Goal: Check status: Check status

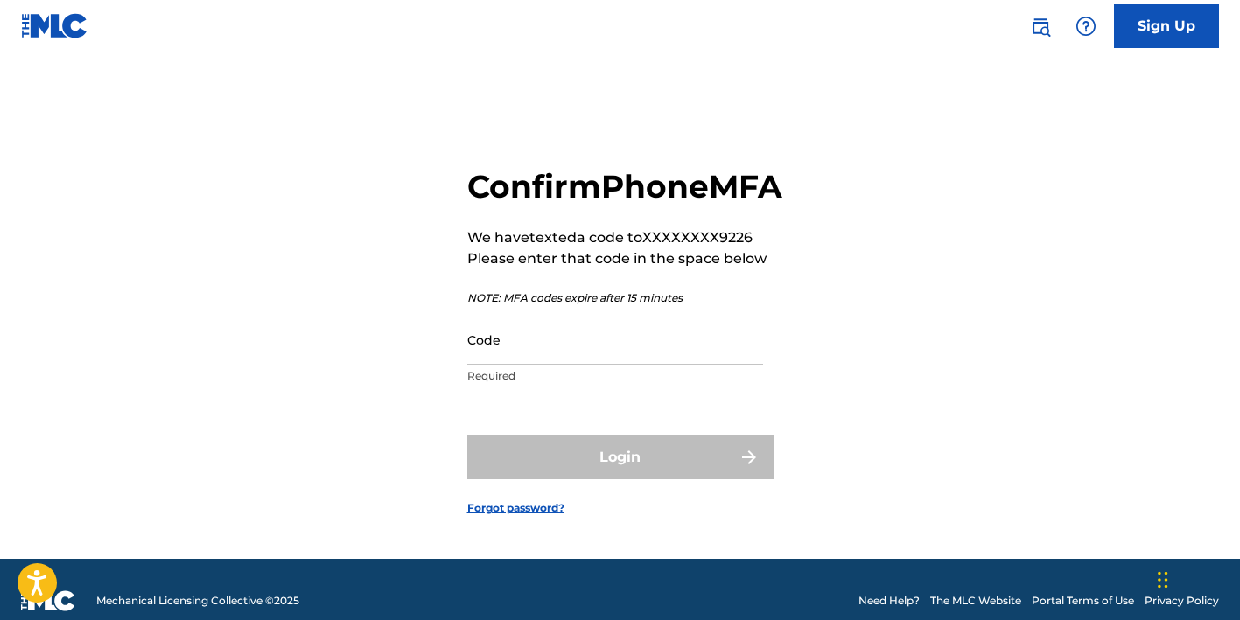
click at [597, 365] on input "Code" at bounding box center [615, 340] width 296 height 50
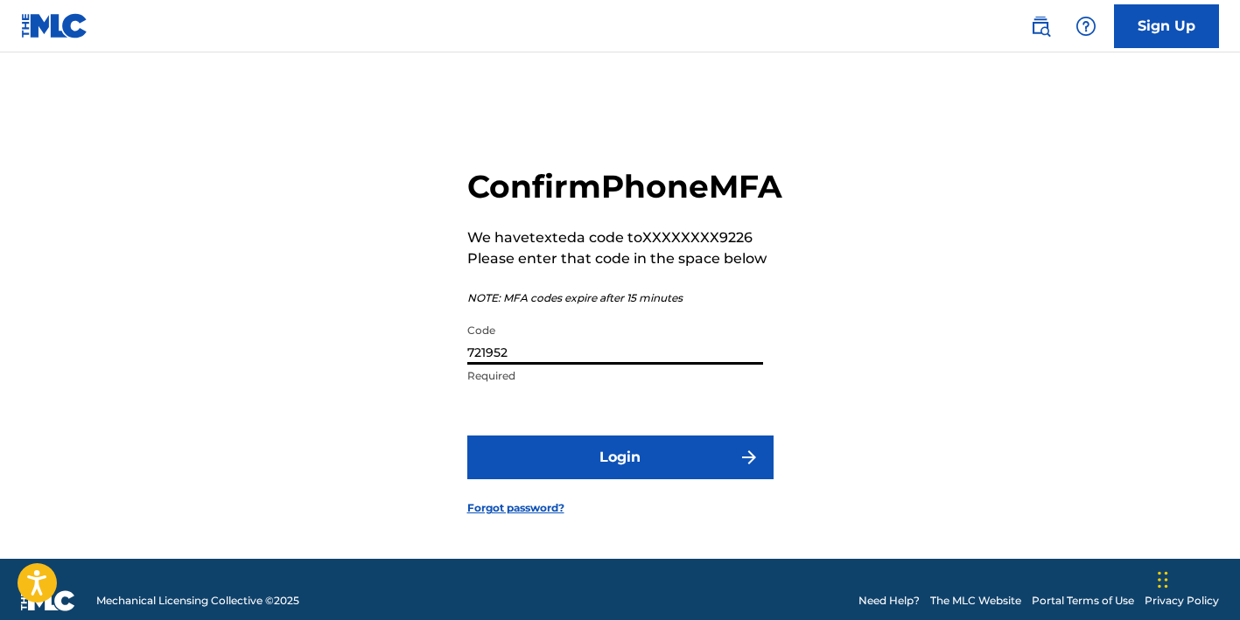
type input "721952"
click at [667, 473] on button "Login" at bounding box center [620, 458] width 306 height 44
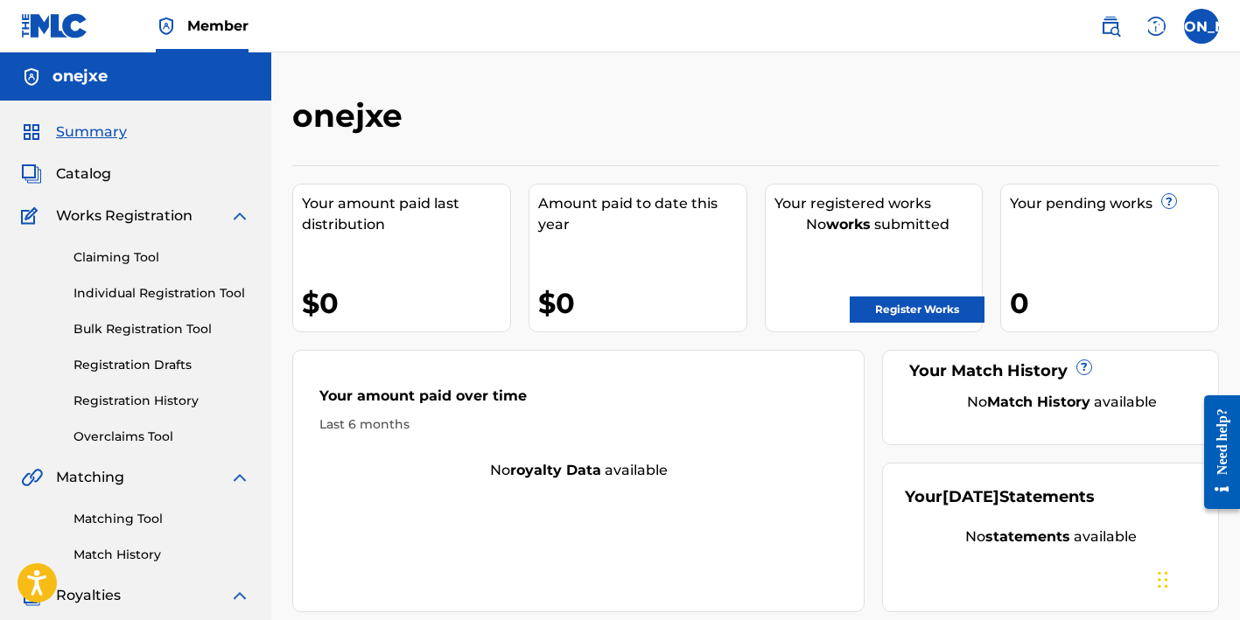
click at [170, 394] on link "Registration History" at bounding box center [161, 401] width 177 height 18
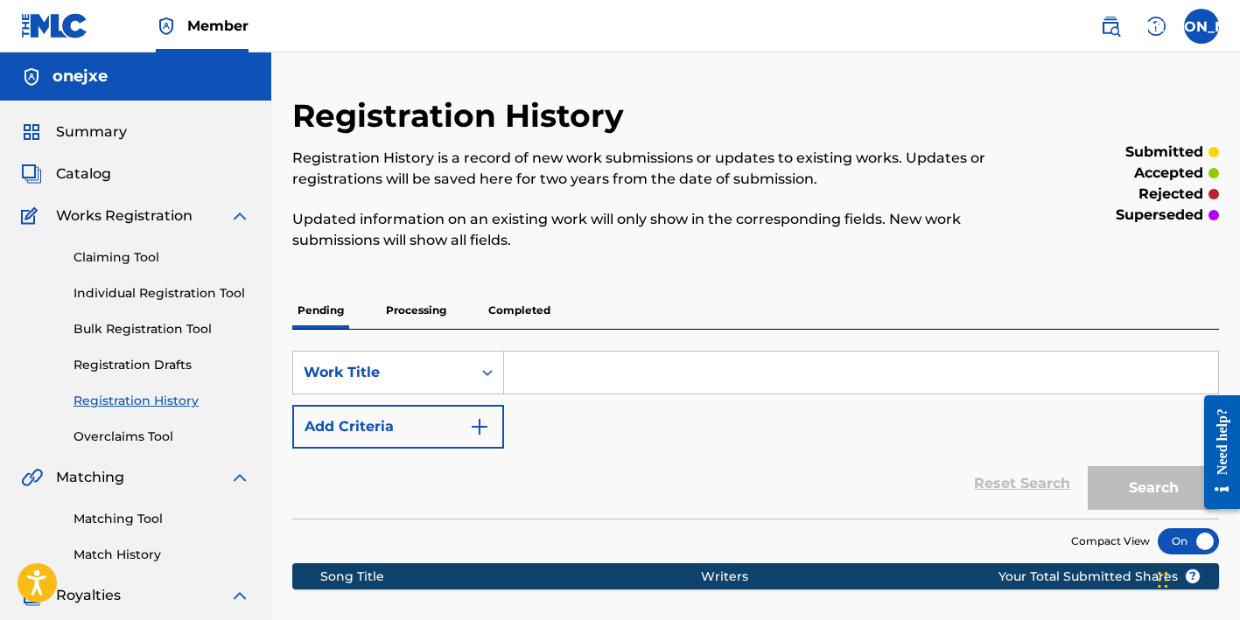
click at [408, 309] on p "Processing" at bounding box center [416, 310] width 71 height 37
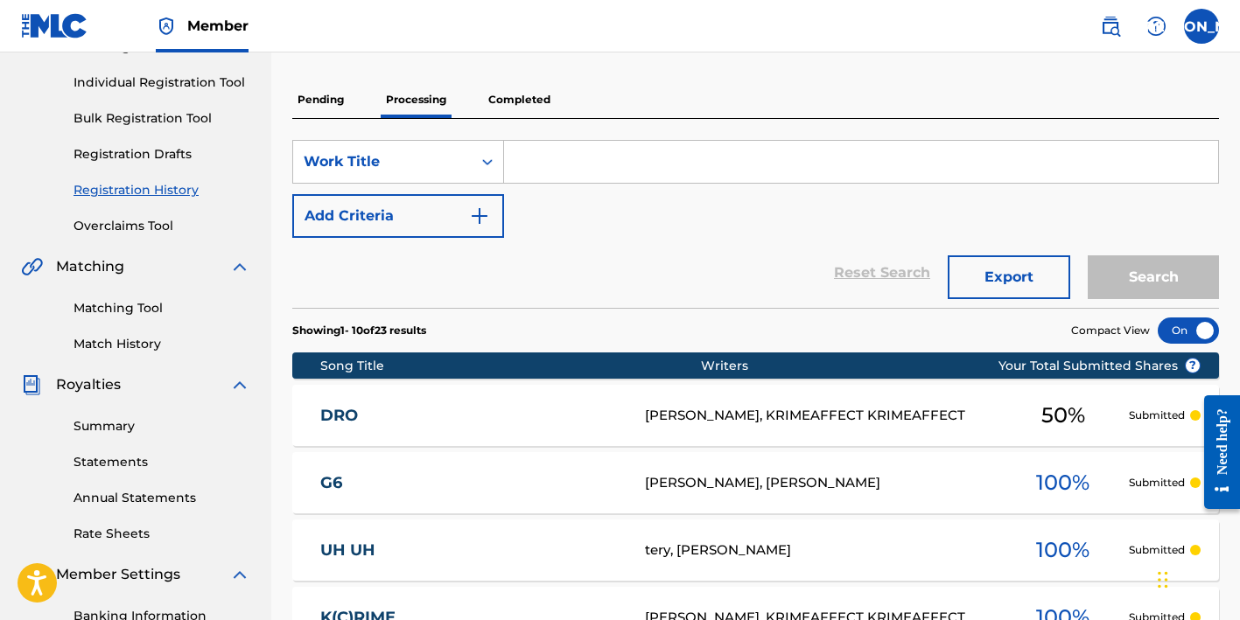
scroll to position [179, 0]
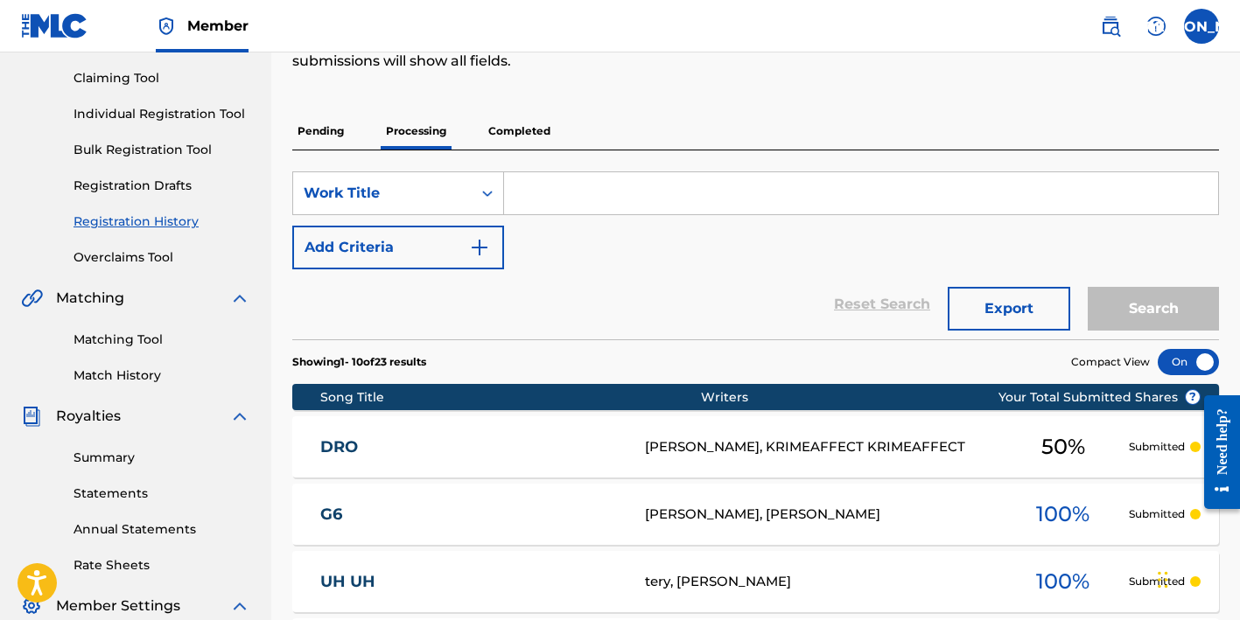
click at [329, 141] on p "Pending" at bounding box center [320, 131] width 57 height 37
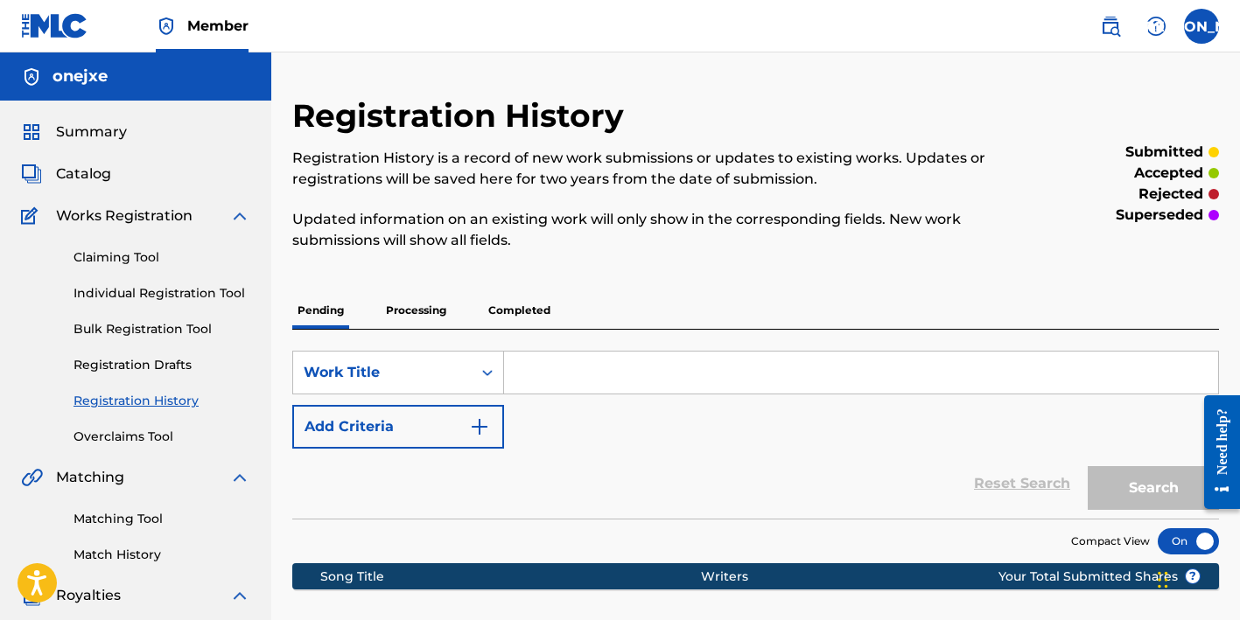
click at [437, 302] on p "Processing" at bounding box center [416, 310] width 71 height 37
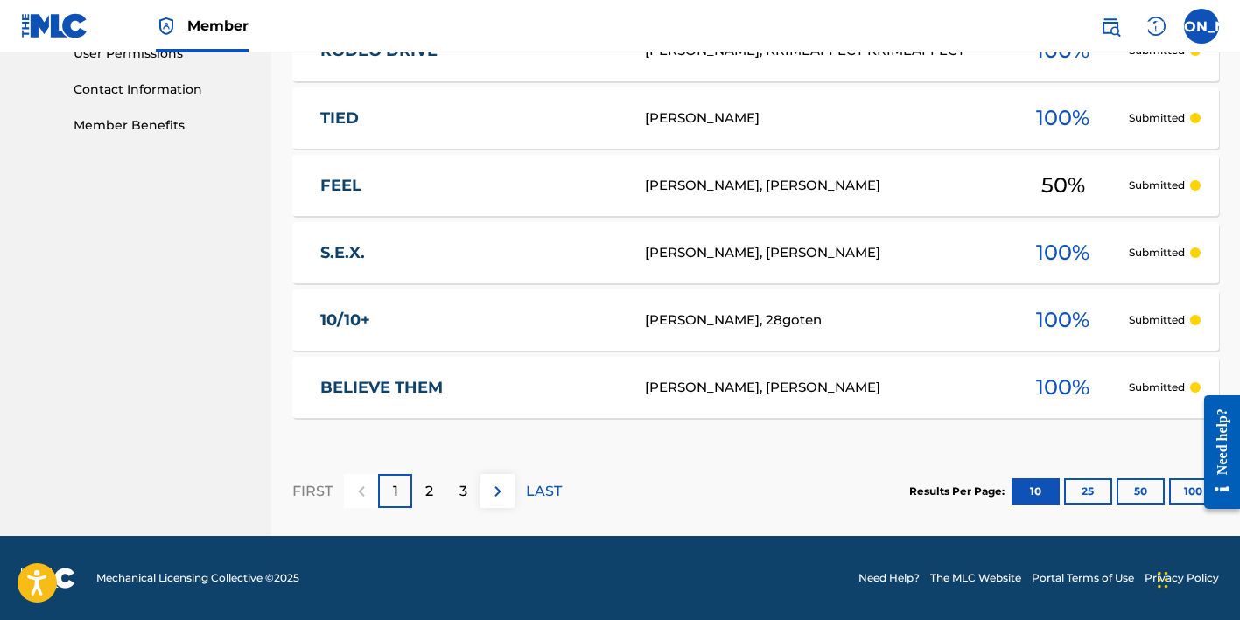
scroll to position [845, 0]
click at [472, 494] on div "3" at bounding box center [463, 491] width 34 height 34
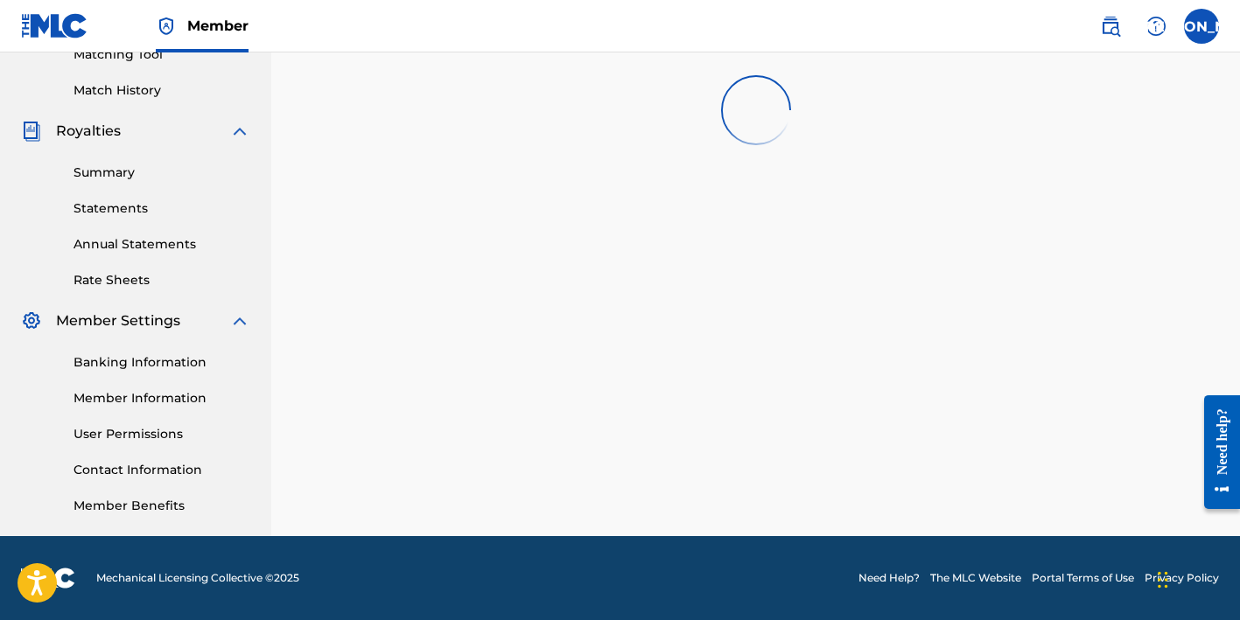
scroll to position [464, 0]
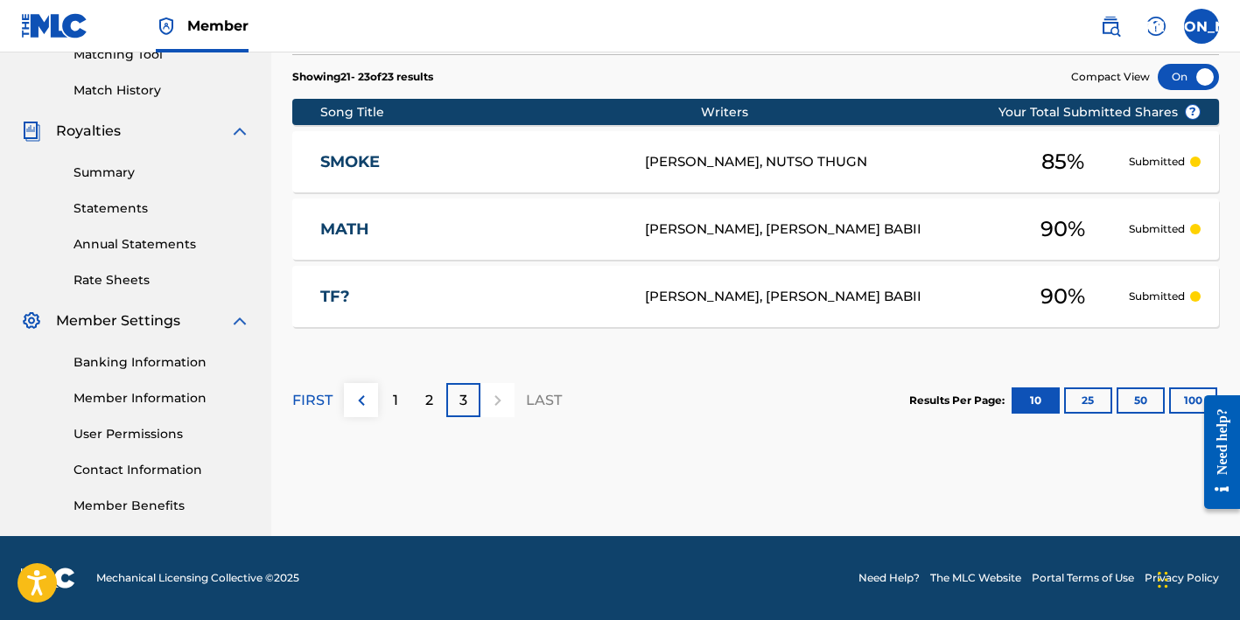
click at [439, 403] on div "2" at bounding box center [429, 400] width 34 height 34
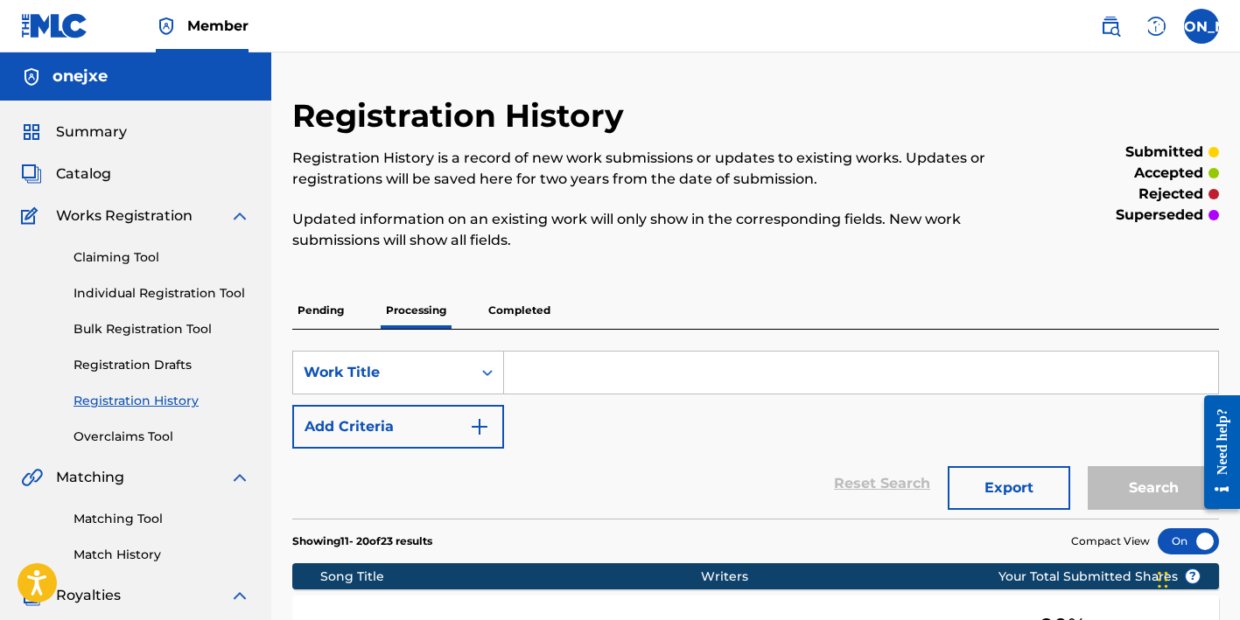
scroll to position [0, 0]
click at [500, 323] on p "Completed" at bounding box center [519, 310] width 73 height 37
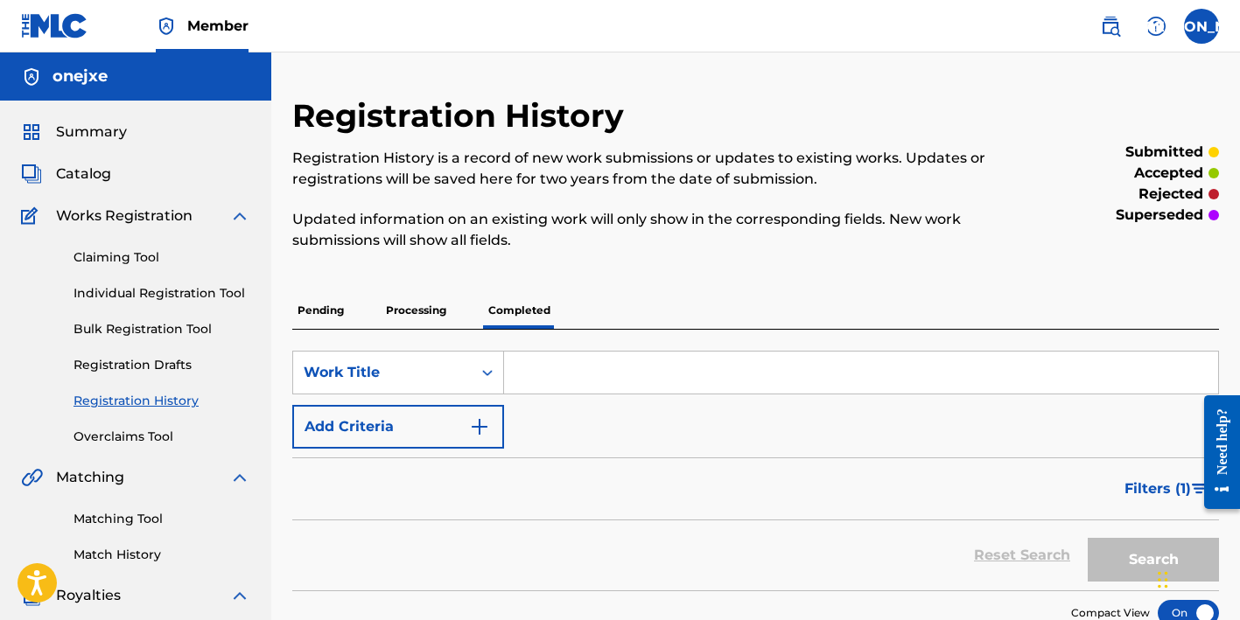
click at [437, 322] on p "Processing" at bounding box center [416, 310] width 71 height 37
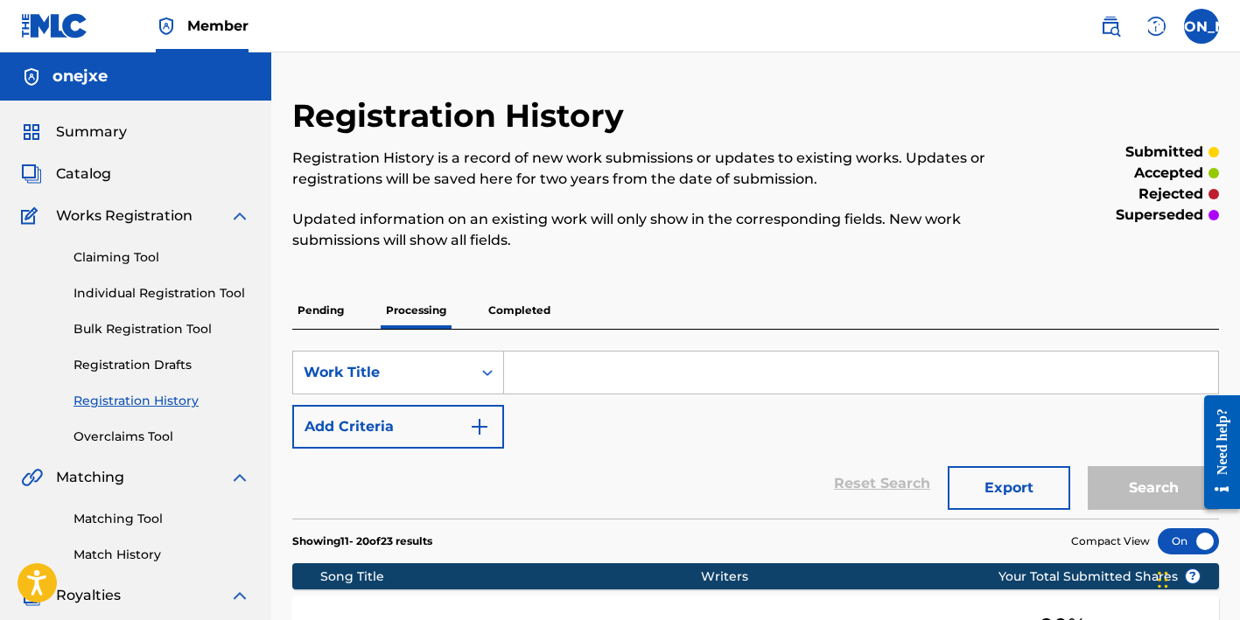
click at [106, 544] on div "Matching Tool Match History" at bounding box center [135, 526] width 229 height 76
click at [79, 178] on span "Catalog" at bounding box center [83, 174] width 55 height 21
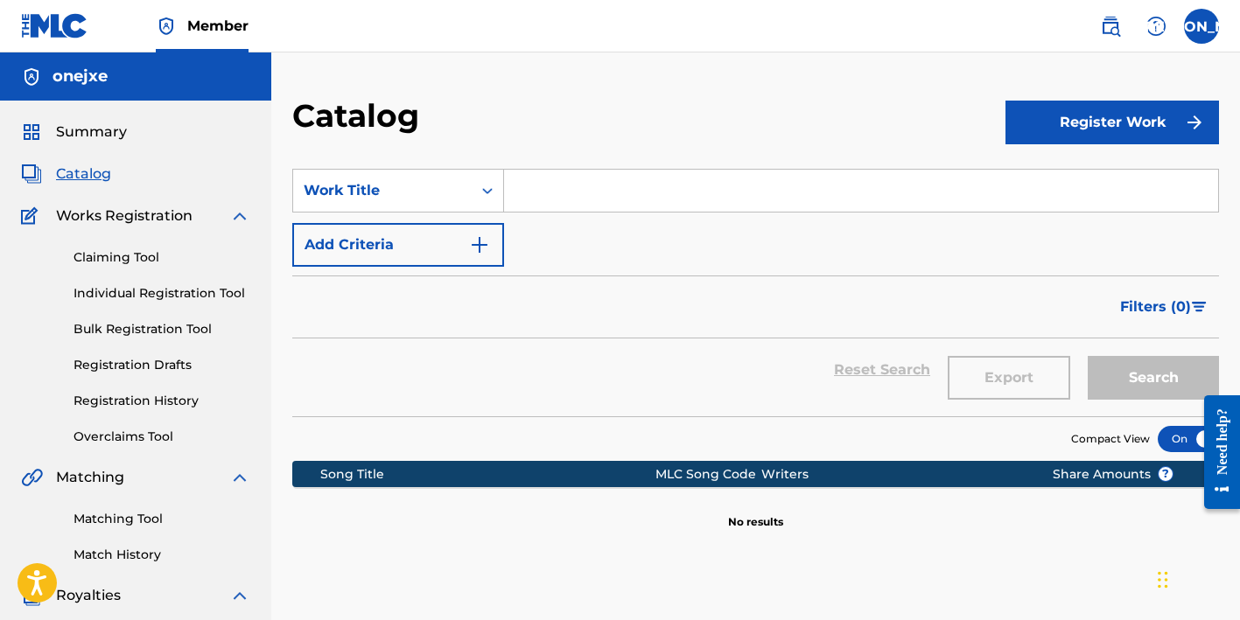
click at [118, 140] on span "Summary" at bounding box center [91, 132] width 71 height 21
